Goal: Task Accomplishment & Management: Manage account settings

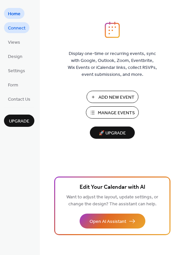
click at [27, 27] on link "Connect" at bounding box center [16, 27] width 25 height 11
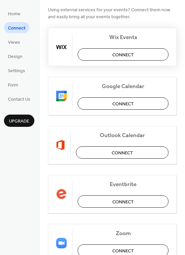
scroll to position [65, 0]
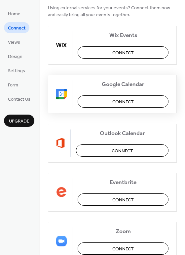
click at [111, 100] on button "Connect" at bounding box center [123, 101] width 91 height 12
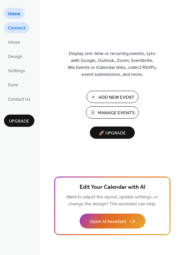
click at [26, 27] on link "Connect" at bounding box center [16, 27] width 25 height 11
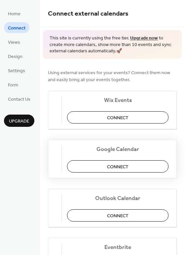
click at [116, 161] on button "Connect" at bounding box center [118, 166] width 102 height 12
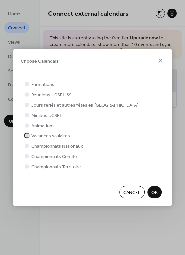
click at [27, 137] on div at bounding box center [27, 135] width 7 height 7
click at [28, 148] on div at bounding box center [27, 145] width 7 height 7
click at [27, 147] on div at bounding box center [27, 146] width 4 height 4
click at [27, 146] on div at bounding box center [27, 146] width 4 height 4
click at [26, 146] on div at bounding box center [27, 146] width 4 height 4
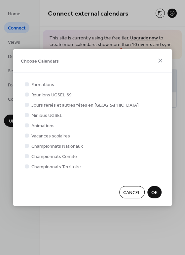
click at [46, 158] on span "Championnats Comité" at bounding box center [54, 156] width 46 height 7
click at [46, 166] on span "Championnats Territoire" at bounding box center [56, 167] width 50 height 7
click at [27, 146] on div at bounding box center [27, 146] width 4 height 4
click at [28, 166] on div at bounding box center [27, 166] width 4 height 4
click at [26, 166] on div at bounding box center [27, 166] width 4 height 4
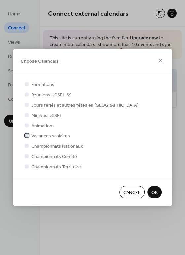
click at [27, 134] on icon at bounding box center [26, 135] width 3 height 3
click at [27, 147] on div at bounding box center [27, 146] width 4 height 4
click at [27, 135] on div at bounding box center [27, 135] width 4 height 4
click at [26, 146] on icon at bounding box center [26, 145] width 3 height 3
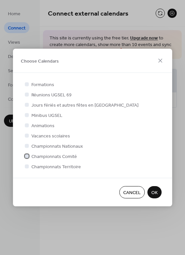
click at [26, 156] on div at bounding box center [27, 156] width 4 height 4
click at [26, 166] on div at bounding box center [27, 166] width 4 height 4
click at [29, 167] on div at bounding box center [27, 166] width 7 height 7
click at [158, 191] on span "OK" at bounding box center [155, 192] width 6 height 7
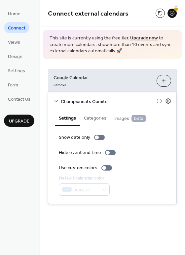
click at [91, 115] on button "Categories" at bounding box center [95, 117] width 30 height 15
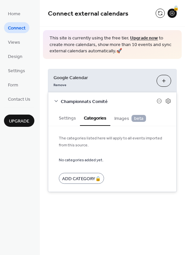
click at [71, 118] on button "Settings" at bounding box center [67, 117] width 25 height 15
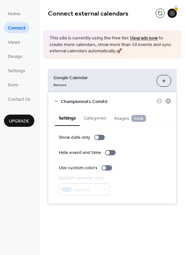
click at [133, 228] on div "Connect external calendars 🔒 This site is currently using the free tier. Upgrad…" at bounding box center [113, 127] width 146 height 255
click at [15, 41] on span "Views" at bounding box center [14, 42] width 12 height 7
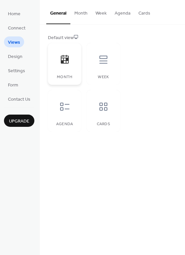
click at [69, 60] on icon at bounding box center [65, 59] width 11 height 11
click at [81, 15] on button "Month" at bounding box center [81, 12] width 21 height 24
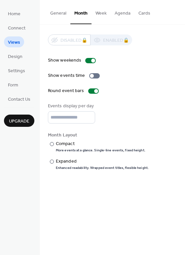
click at [124, 12] on button "Agenda" at bounding box center [123, 12] width 24 height 24
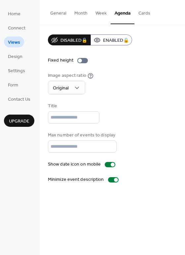
click at [55, 14] on button "General" at bounding box center [58, 12] width 24 height 24
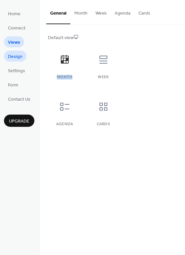
click at [18, 55] on span "Design" at bounding box center [15, 56] width 15 height 7
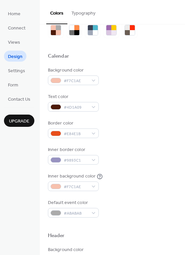
scroll to position [26, 0]
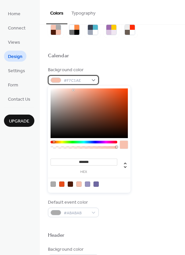
click at [94, 82] on div "#F7C1AE" at bounding box center [73, 80] width 51 height 10
click at [59, 80] on div at bounding box center [56, 79] width 11 height 5
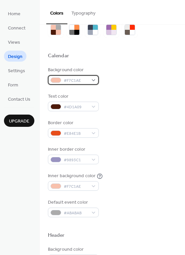
click at [59, 80] on div at bounding box center [56, 79] width 11 height 5
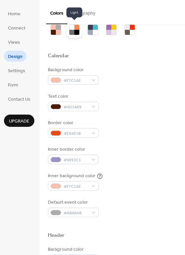
click at [71, 31] on div at bounding box center [72, 32] width 5 height 5
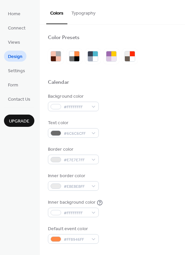
scroll to position [0, 0]
click at [92, 55] on div at bounding box center [90, 53] width 5 height 5
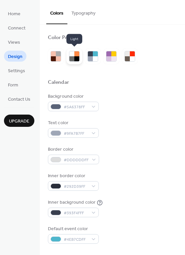
click at [74, 59] on div at bounding box center [76, 58] width 5 height 5
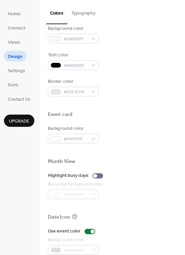
scroll to position [283, 0]
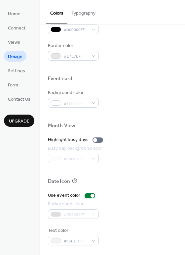
click at [31, 72] on ul "Home Connect Views Design Settings Form Contact Us" at bounding box center [19, 56] width 30 height 96
click at [14, 69] on span "Settings" at bounding box center [16, 71] width 17 height 7
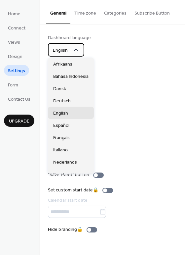
click at [68, 56] on div "English" at bounding box center [66, 50] width 36 height 14
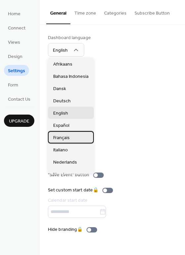
click at [62, 136] on span "Français" at bounding box center [61, 137] width 17 height 7
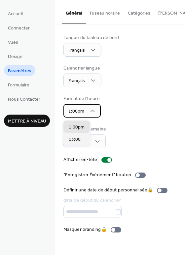
click at [93, 109] on div "1:00pm" at bounding box center [82, 111] width 37 height 14
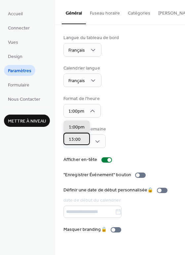
click at [75, 135] on div "13:00" at bounding box center [77, 139] width 26 height 12
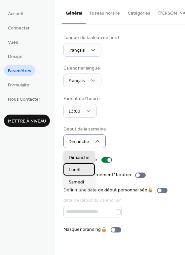
click at [79, 166] on div "Lundi" at bounding box center [79, 169] width 31 height 12
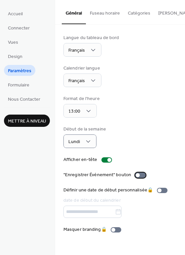
click at [140, 176] on div at bounding box center [140, 174] width 11 height 5
click at [17, 88] on span "Formulaire" at bounding box center [19, 85] width 22 height 7
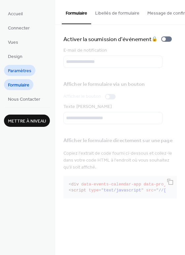
click at [21, 71] on span "Paramètres" at bounding box center [20, 71] width 24 height 7
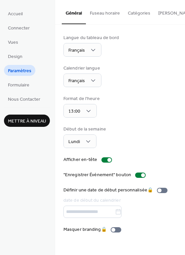
click at [107, 14] on button "Fuseau horaire" at bounding box center [105, 12] width 38 height 24
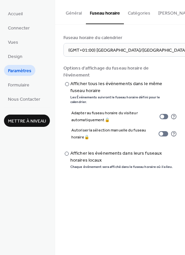
click at [64, 15] on button "Général" at bounding box center [74, 12] width 24 height 24
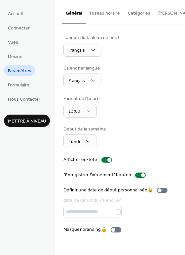
click at [140, 10] on button "Catégories" at bounding box center [139, 12] width 30 height 24
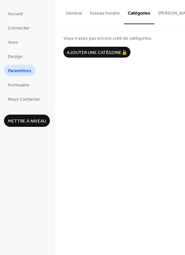
click at [160, 13] on button "Bouton S'abonner" at bounding box center [187, 12] width 65 height 24
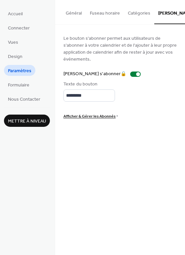
scroll to position [0, 18]
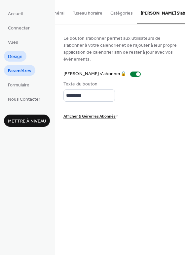
click at [13, 54] on span "Design" at bounding box center [15, 56] width 15 height 7
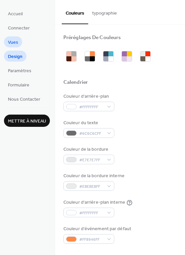
click at [13, 45] on span "Vues" at bounding box center [13, 42] width 10 height 7
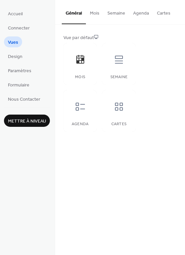
click at [20, 122] on span "Mettre à niveau" at bounding box center [27, 121] width 38 height 7
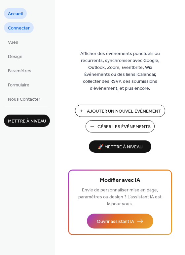
click at [19, 23] on link "Connecter" at bounding box center [19, 27] width 30 height 11
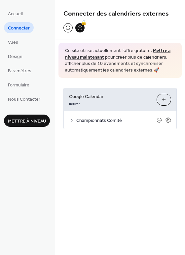
click at [167, 99] on button "Sélectionner Les Calendriers" at bounding box center [164, 100] width 15 height 12
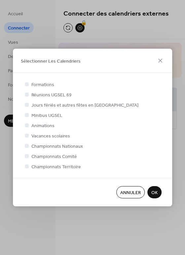
click at [26, 148] on div at bounding box center [27, 145] width 7 height 7
click at [26, 145] on div at bounding box center [27, 146] width 4 height 4
drag, startPoint x: 28, startPoint y: 167, endPoint x: 27, endPoint y: 154, distance: 13.3
click at [27, 154] on div "Formations Réunions UGSEL 69 Jours fériés et autres fêtes en France Minibus UGS…" at bounding box center [93, 125] width 138 height 89
click at [27, 154] on div at bounding box center [27, 156] width 4 height 4
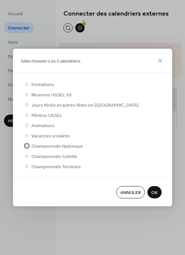
click at [26, 145] on div at bounding box center [27, 146] width 4 height 4
click at [26, 145] on icon at bounding box center [26, 145] width 3 height 3
click at [27, 157] on div at bounding box center [27, 156] width 4 height 4
click at [155, 189] on span "OK" at bounding box center [155, 192] width 6 height 7
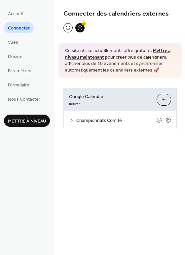
click at [44, 120] on span "Mettre à niveau" at bounding box center [27, 121] width 38 height 7
click at [23, 80] on link "Formulaire" at bounding box center [18, 84] width 29 height 11
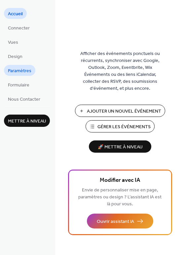
click at [19, 69] on span "Paramètres" at bounding box center [20, 71] width 24 height 7
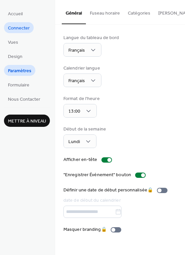
click at [24, 27] on span "Connecter" at bounding box center [19, 28] width 22 height 7
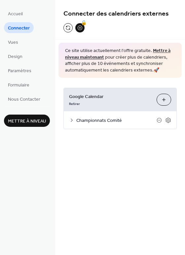
click at [91, 98] on span "Google Calendar" at bounding box center [110, 96] width 82 height 7
click at [166, 119] on icon at bounding box center [168, 120] width 5 height 5
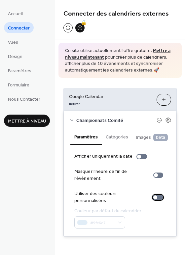
click at [158, 195] on div at bounding box center [158, 197] width 11 height 5
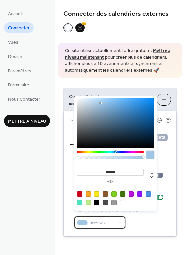
click at [117, 218] on div "#9fc6e7" at bounding box center [99, 222] width 51 height 12
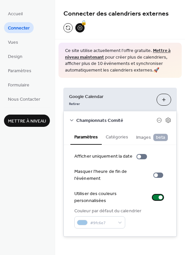
click at [154, 195] on div at bounding box center [158, 197] width 11 height 5
click at [154, 195] on div at bounding box center [156, 197] width 4 height 4
click at [154, 208] on div "Couleur par défaut du calendrier #9fc6e7" at bounding box center [120, 218] width 92 height 21
click at [112, 143] on button "Catégories" at bounding box center [117, 136] width 30 height 15
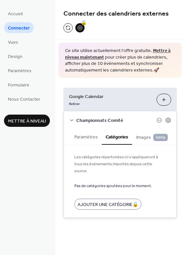
click at [133, 137] on button "Images beta" at bounding box center [152, 137] width 40 height 16
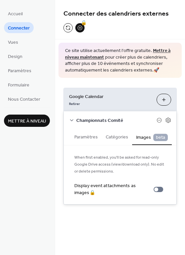
click at [71, 124] on div "Championnats Comité" at bounding box center [120, 120] width 113 height 18
click at [31, 64] on ul "Accueil Connecter Vues Design Paramètres Formulaire Nous Contacter" at bounding box center [27, 56] width 46 height 96
click at [25, 69] on span "Paramètres" at bounding box center [20, 71] width 24 height 7
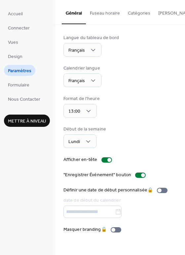
click at [43, 120] on span "Mettre à niveau" at bounding box center [27, 121] width 38 height 7
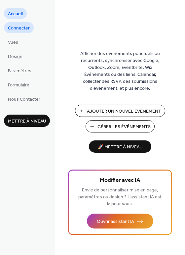
click at [19, 25] on span "Connecter" at bounding box center [19, 28] width 22 height 7
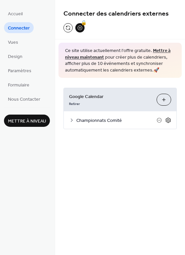
click at [168, 120] on icon at bounding box center [169, 120] width 6 height 6
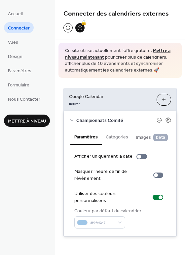
click at [89, 117] on span "Championnats Comité" at bounding box center [116, 120] width 80 height 7
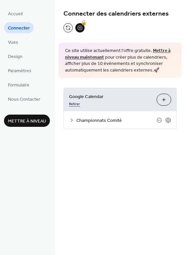
click at [71, 101] on link "Retirer" at bounding box center [74, 103] width 11 height 7
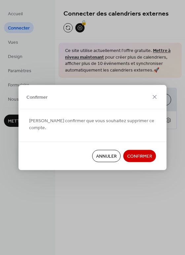
click at [136, 154] on span "Confirmer" at bounding box center [139, 156] width 25 height 7
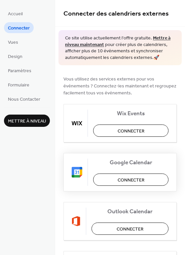
click at [124, 179] on span "Connecter" at bounding box center [131, 180] width 27 height 7
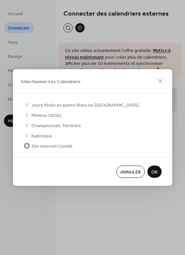
click at [58, 149] on span "Site internet Comité" at bounding box center [51, 146] width 41 height 7
click at [155, 171] on span "OK" at bounding box center [155, 172] width 6 height 7
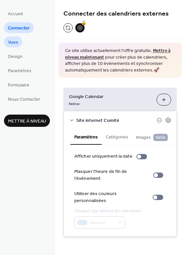
click at [21, 44] on link "Vues" at bounding box center [13, 41] width 18 height 11
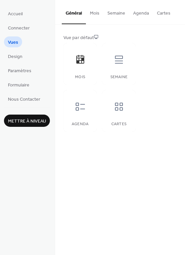
click at [94, 11] on button "Mois" at bounding box center [95, 12] width 18 height 24
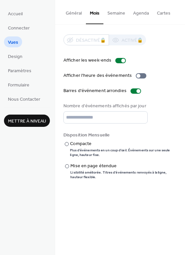
click at [20, 62] on ul "Accueil Connecter Vues Design Paramètres Formulaire Nous Contacter" at bounding box center [27, 56] width 46 height 96
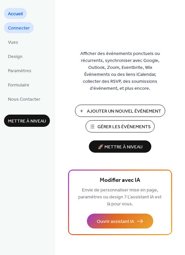
click at [17, 27] on span "Connecter" at bounding box center [19, 28] width 22 height 7
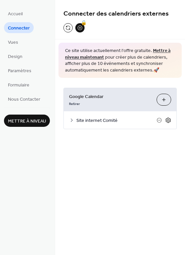
click at [166, 119] on icon at bounding box center [169, 120] width 6 height 6
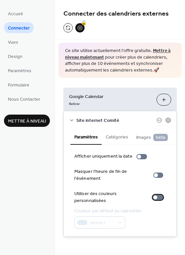
click at [156, 198] on label "Utiliser des couleurs personnalisées" at bounding box center [120, 197] width 92 height 14
click at [127, 133] on button "Catégories" at bounding box center [117, 136] width 30 height 15
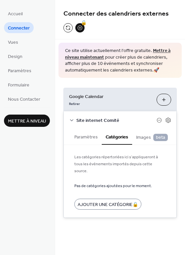
click at [139, 134] on span "Images beta" at bounding box center [152, 137] width 32 height 7
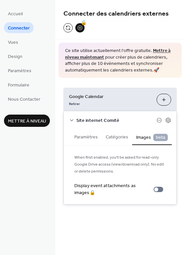
click at [79, 136] on button "Paramètres" at bounding box center [86, 136] width 31 height 15
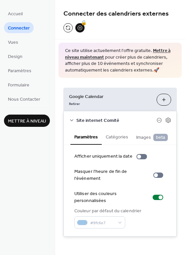
click at [44, 122] on span "Mettre à niveau" at bounding box center [27, 121] width 38 height 7
click at [20, 12] on span "Accueil" at bounding box center [15, 14] width 15 height 7
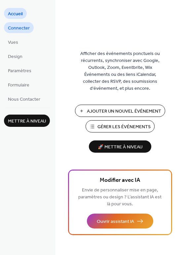
click at [21, 23] on link "Connecter" at bounding box center [19, 27] width 30 height 11
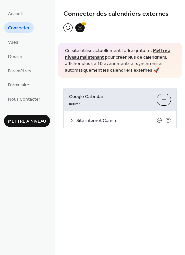
click at [88, 119] on span "Site internet Comité" at bounding box center [116, 120] width 80 height 7
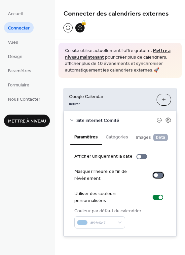
click at [113, 172] on div "Masquer l'heure de fin de l'événement" at bounding box center [111, 175] width 75 height 14
click at [120, 175] on div "Masquer l'heure de fin de l'événement" at bounding box center [111, 175] width 75 height 14
click at [141, 156] on div at bounding box center [142, 156] width 11 height 5
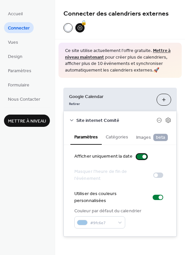
click at [141, 156] on div at bounding box center [142, 156] width 11 height 5
click at [168, 120] on icon at bounding box center [168, 120] width 2 height 2
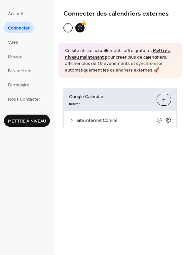
click at [168, 120] on icon at bounding box center [168, 120] width 2 height 2
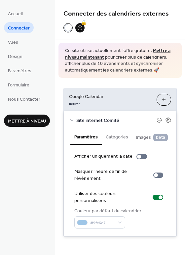
click at [111, 138] on button "Catégories" at bounding box center [117, 136] width 30 height 15
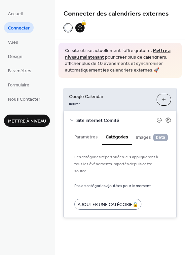
click at [111, 138] on button "Catégories" at bounding box center [117, 137] width 30 height 16
click at [135, 136] on button "Images beta" at bounding box center [152, 137] width 40 height 16
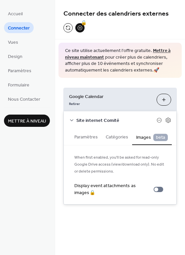
click at [88, 136] on button "Paramètres" at bounding box center [86, 136] width 31 height 15
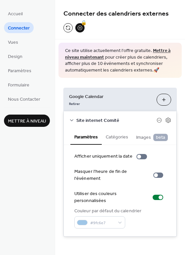
click at [71, 117] on div "Site internet Comité" at bounding box center [120, 120] width 113 height 18
click at [73, 120] on icon at bounding box center [71, 120] width 5 height 5
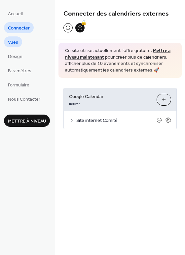
click at [13, 41] on span "Vues" at bounding box center [13, 42] width 10 height 7
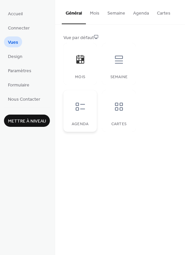
click at [72, 106] on div at bounding box center [81, 107] width 20 height 20
click at [35, 116] on button "Mettre à niveau" at bounding box center [27, 121] width 46 height 12
click at [111, 70] on div "Semaine" at bounding box center [118, 64] width 33 height 42
click at [74, 106] on div at bounding box center [81, 107] width 20 height 20
click at [133, 12] on button "Agenda" at bounding box center [141, 12] width 24 height 24
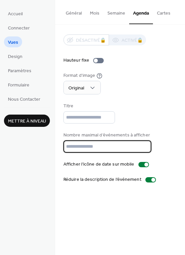
click at [101, 144] on input "**" at bounding box center [108, 146] width 88 height 12
click at [143, 144] on input "**" at bounding box center [108, 146] width 88 height 12
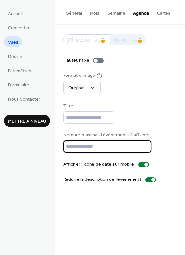
click at [143, 144] on input "**" at bounding box center [108, 146] width 88 height 12
drag, startPoint x: 112, startPoint y: 143, endPoint x: -16, endPoint y: 119, distance: 129.9
click at [0, 119] on html "Accueil Connecter Vues Design Paramètres Formulaire Nous Contacter Mettre à niv…" at bounding box center [92, 127] width 185 height 255
type input "***"
click at [87, 212] on div "Général Mois Semaine Agenda Cartes Vue par défaut Mois Semaine Agenda Cartes Dé…" at bounding box center [120, 127] width 130 height 255
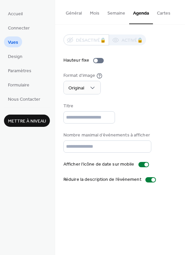
click at [126, 107] on div "Titre" at bounding box center [121, 113] width 114 height 21
click at [95, 107] on div "Titre" at bounding box center [89, 106] width 50 height 7
click at [146, 179] on div at bounding box center [151, 179] width 11 height 5
click at [146, 179] on div at bounding box center [148, 180] width 4 height 4
click at [146, 179] on div at bounding box center [151, 179] width 11 height 5
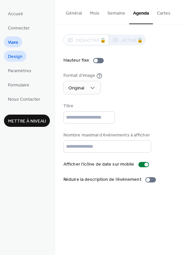
click at [16, 51] on link "Design" at bounding box center [15, 56] width 23 height 11
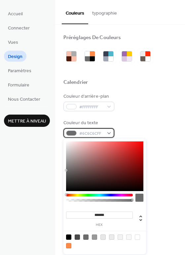
click at [82, 132] on span "#6C6C6CFF" at bounding box center [91, 133] width 24 height 7
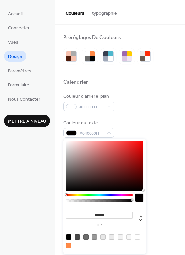
type input "*******"
drag, startPoint x: 131, startPoint y: 178, endPoint x: 152, endPoint y: 195, distance: 27.3
click at [152, 195] on body "Accueil Connecter Vues Design Paramètres Formulaire Nous Contacter Mettre à niv…" at bounding box center [92, 127] width 185 height 255
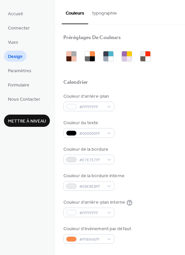
click at [154, 129] on div "Couleur du texte #000000FF" at bounding box center [121, 128] width 114 height 18
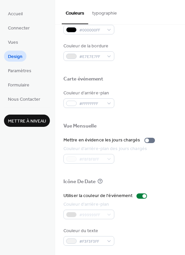
scroll to position [283, 0]
